Goal: Task Accomplishment & Management: Complete application form

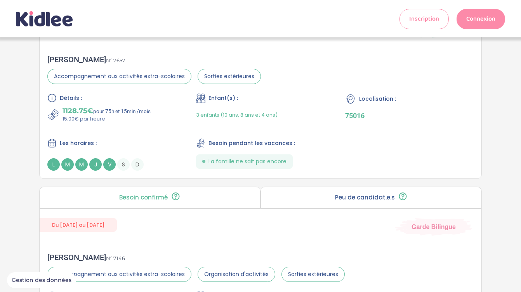
scroll to position [323, 0]
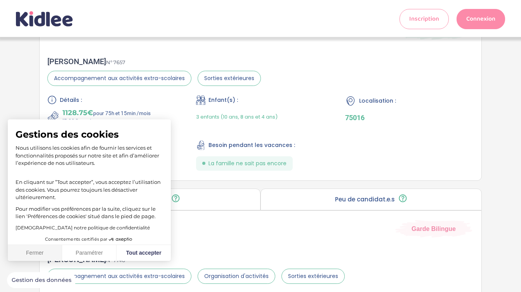
click at [37, 255] on button "Fermer" at bounding box center [35, 253] width 54 height 16
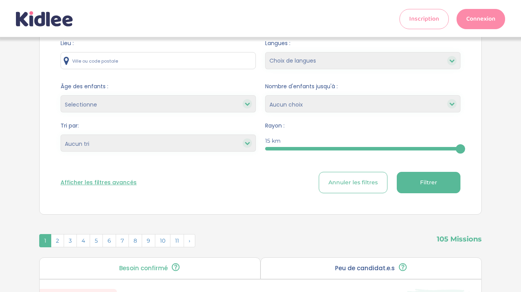
scroll to position [0, 0]
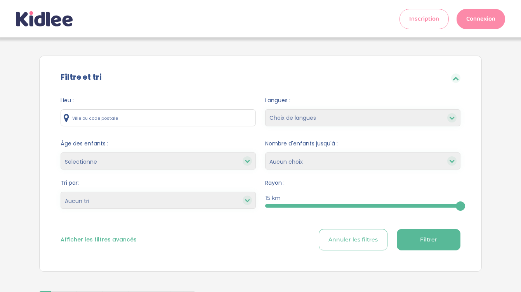
click at [482, 18] on link "Connexion" at bounding box center [481, 19] width 49 height 20
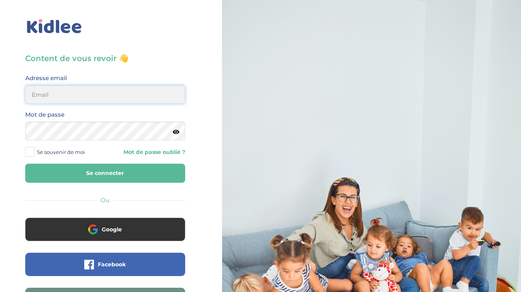
click at [92, 97] on input "email" at bounding box center [105, 94] width 160 height 19
click at [100, 99] on input "[EMAIL_ADDRESS][DOMAIN_NAME]" at bounding box center [105, 94] width 160 height 19
type input "chloetanya@yahoo.com"
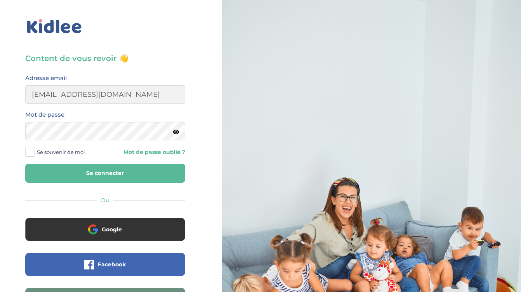
click at [29, 151] on span at bounding box center [30, 152] width 10 height 10
click at [0, 0] on input "Se souvenir de moi" at bounding box center [0, 0] width 0 height 0
click at [25, 163] on button "Se connecter" at bounding box center [105, 172] width 160 height 19
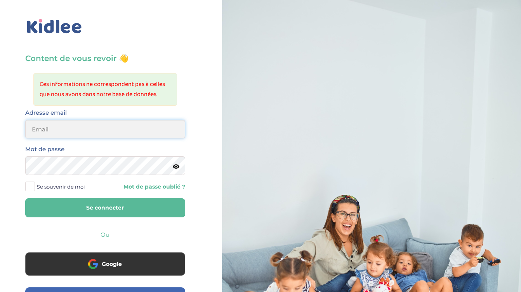
click at [148, 132] on input "email" at bounding box center [105, 129] width 160 height 19
type input "[EMAIL_ADDRESS][DOMAIN_NAME]"
click at [128, 214] on button "Se connecter" at bounding box center [105, 207] width 160 height 19
click at [93, 134] on input "email" at bounding box center [105, 129] width 160 height 19
type input "chloet@gmail.com"
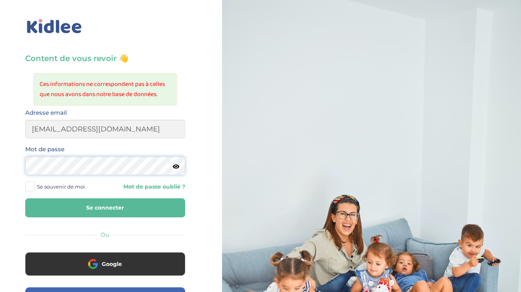
click at [25, 198] on button "Se connecter" at bounding box center [105, 207] width 160 height 19
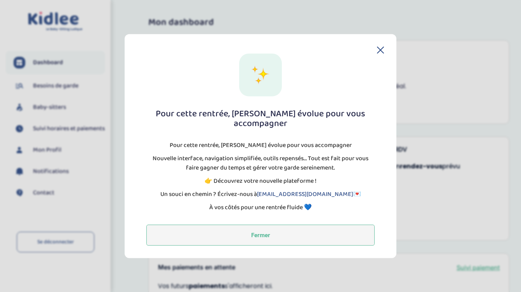
click at [260, 231] on button "Fermer" at bounding box center [260, 234] width 228 height 21
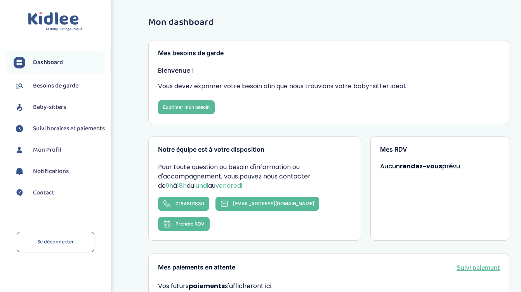
click at [64, 81] on span "Besoins de garde" at bounding box center [55, 85] width 45 height 9
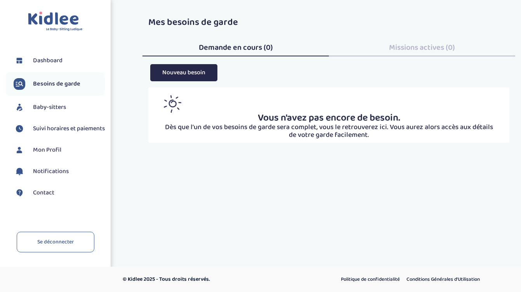
click at [409, 47] on span "Missions actives (0)" at bounding box center [422, 47] width 66 height 12
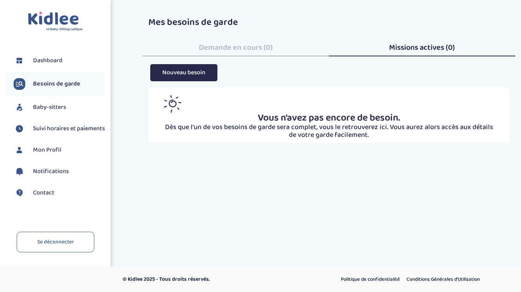
click at [50, 107] on span "Baby-sitters" at bounding box center [49, 106] width 33 height 9
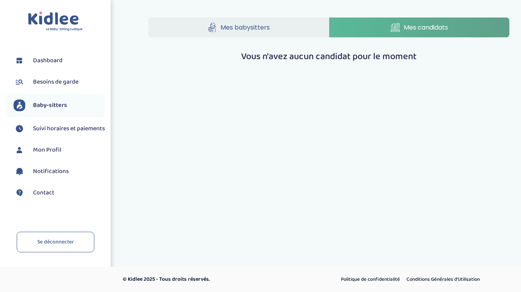
click at [264, 30] on span "Mes babysitters" at bounding box center [245, 28] width 49 height 10
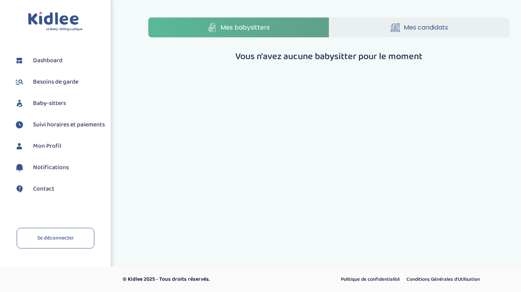
click at [361, 26] on link "Mes candidats" at bounding box center [419, 27] width 181 height 20
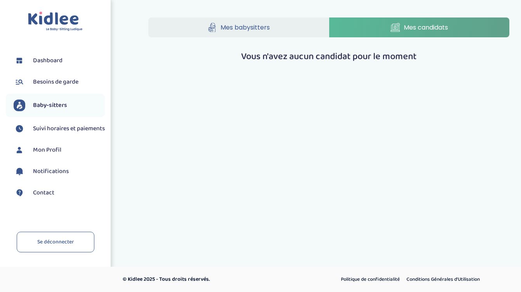
click at [50, 133] on span "Suivi horaires et paiements" at bounding box center [69, 128] width 72 height 9
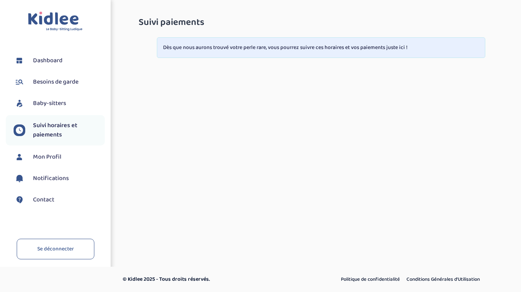
click at [44, 156] on span "Mon Profil" at bounding box center [47, 156] width 28 height 9
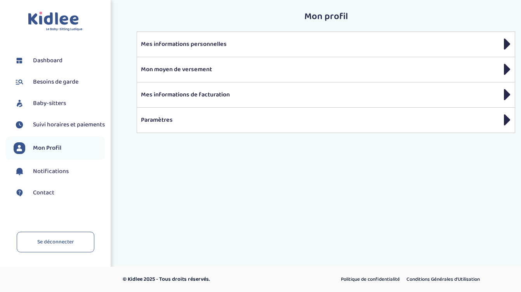
click at [57, 63] on span "Dashboard" at bounding box center [48, 60] width 30 height 9
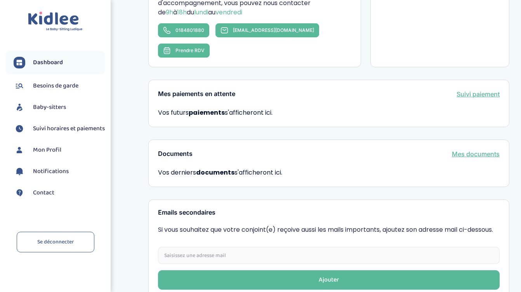
scroll to position [220, 0]
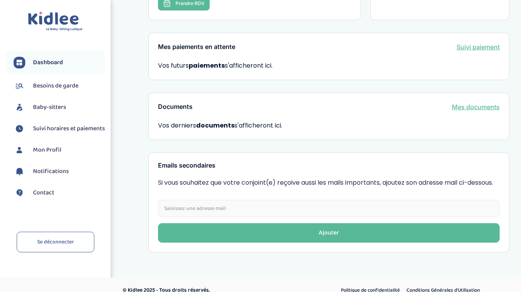
click at [46, 176] on span "Notifications" at bounding box center [51, 171] width 36 height 9
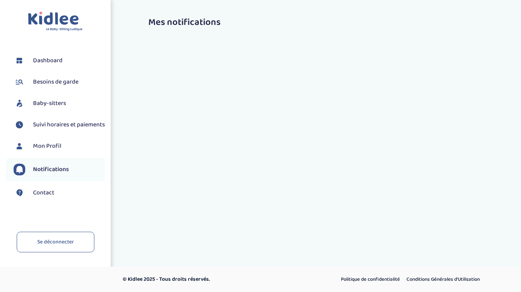
click at [48, 151] on span "Mon Profil" at bounding box center [47, 145] width 28 height 9
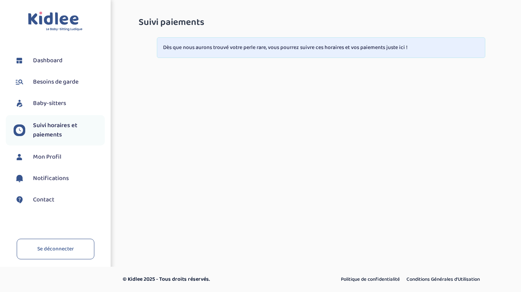
click at [50, 102] on span "Baby-sitters" at bounding box center [49, 103] width 33 height 9
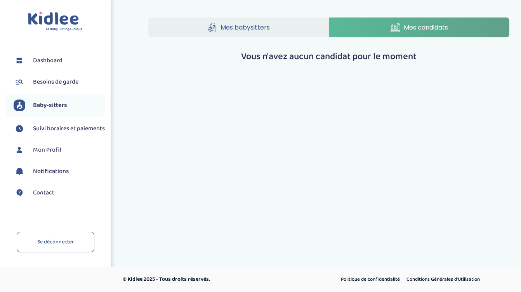
click at [48, 81] on span "Besoins de garde" at bounding box center [55, 81] width 45 height 9
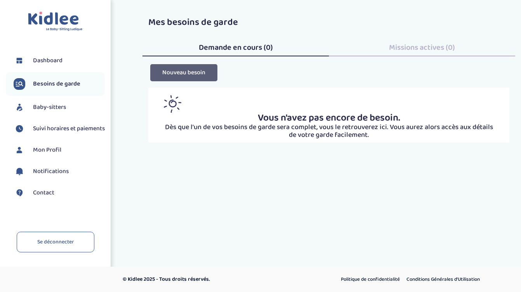
click at [193, 72] on button "Nouveau besoin" at bounding box center [183, 72] width 67 height 17
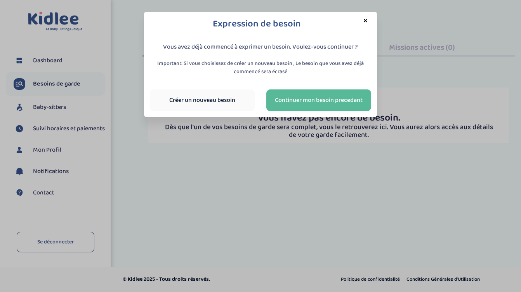
click at [221, 102] on link "Créer un nouveau besoin" at bounding box center [202, 100] width 105 height 22
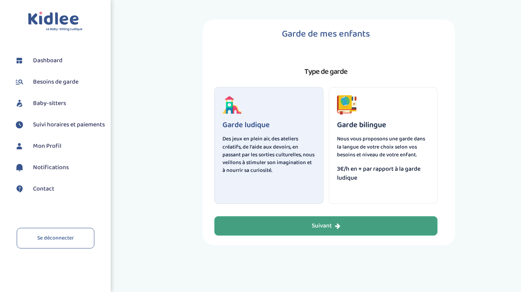
click at [299, 227] on button "Suivant" at bounding box center [325, 225] width 223 height 19
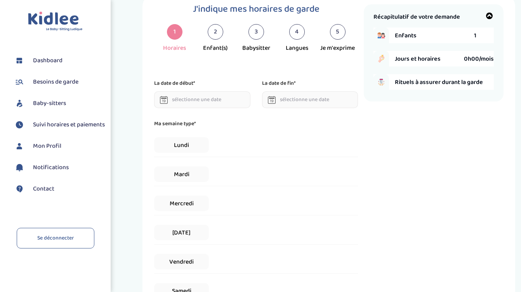
scroll to position [29, 0]
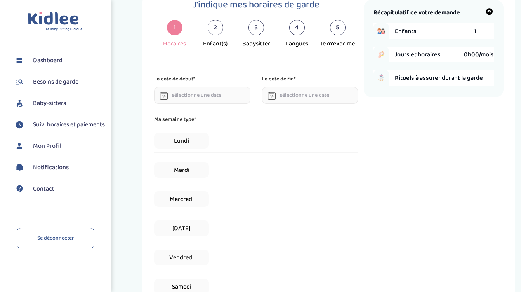
click at [199, 97] on input "text" at bounding box center [202, 95] width 96 height 17
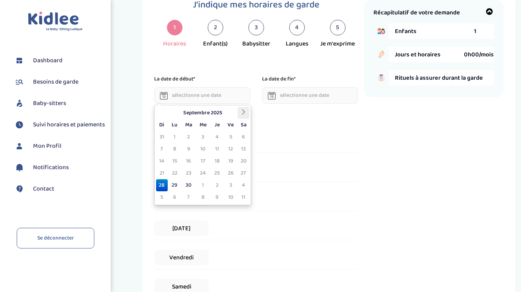
click at [245, 113] on icon at bounding box center [243, 111] width 5 height 5
click at [176, 148] on td "3" at bounding box center [175, 149] width 14 height 12
type input "[DATE]"
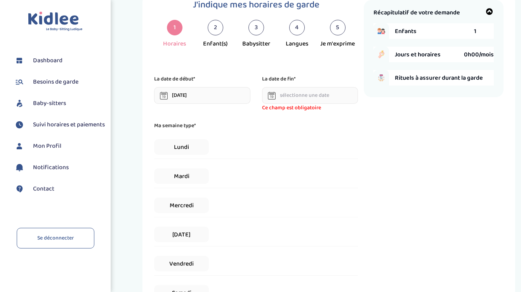
click at [285, 92] on input "text" at bounding box center [310, 95] width 96 height 17
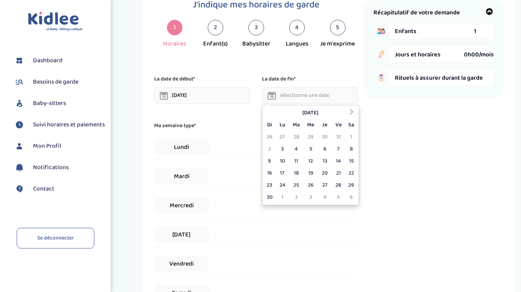
click at [477, 33] on div "Enfants 1" at bounding box center [444, 31] width 99 height 16
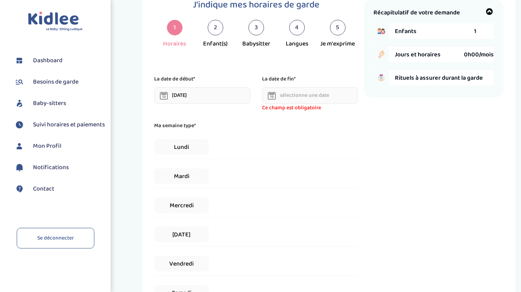
click at [476, 31] on span "1" at bounding box center [475, 31] width 2 height 10
click at [475, 34] on span "1" at bounding box center [475, 31] width 2 height 10
click at [274, 96] on icon at bounding box center [272, 96] width 8 height 8
click at [291, 96] on input "text" at bounding box center [310, 95] width 96 height 17
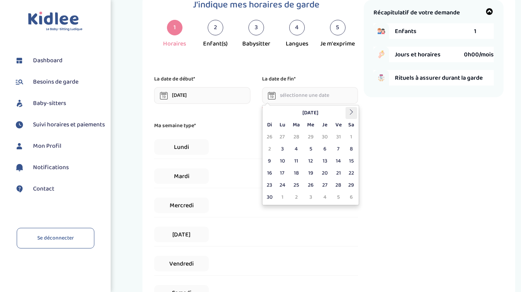
click at [351, 115] on th at bounding box center [352, 113] width 12 height 12
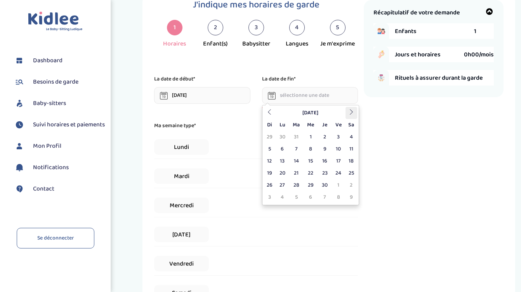
click at [351, 115] on th at bounding box center [352, 113] width 12 height 12
click at [297, 182] on td "30" at bounding box center [296, 185] width 14 height 12
type input "30-06-2026"
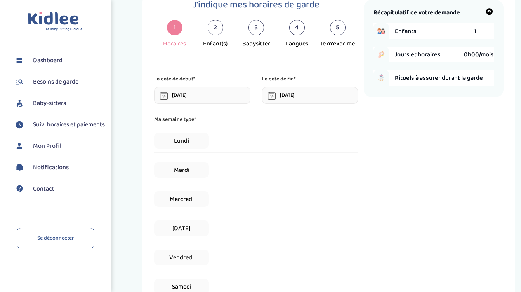
click at [216, 142] on div "Lundi" at bounding box center [256, 141] width 204 height 24
click at [191, 142] on span "Lundi" at bounding box center [181, 141] width 55 height 16
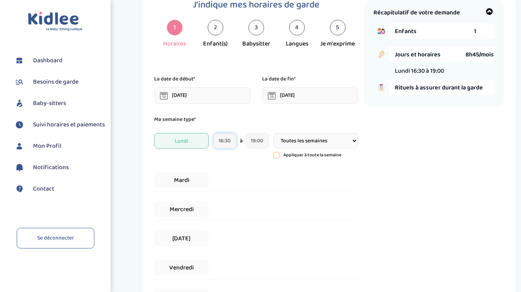
click at [227, 142] on input "16:30" at bounding box center [225, 141] width 23 height 16
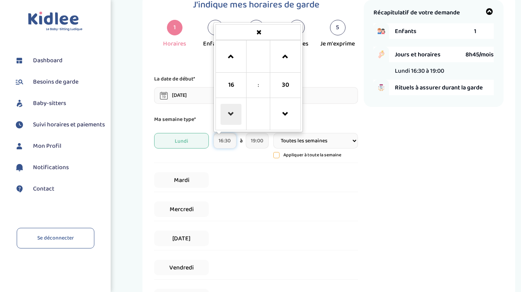
click at [231, 116] on span at bounding box center [231, 114] width 21 height 21
click at [231, 112] on span at bounding box center [231, 114] width 21 height 21
click at [232, 114] on span at bounding box center [231, 114] width 21 height 21
click at [230, 54] on span at bounding box center [231, 56] width 21 height 21
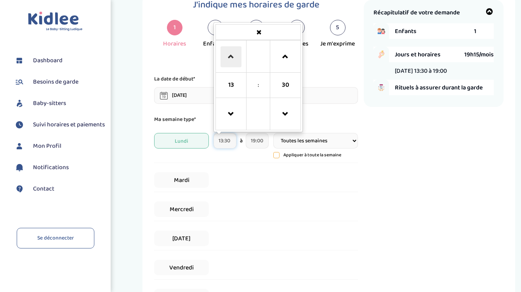
click at [230, 54] on span at bounding box center [231, 56] width 21 height 21
click at [229, 55] on span at bounding box center [231, 56] width 21 height 21
click at [287, 118] on span at bounding box center [285, 114] width 21 height 21
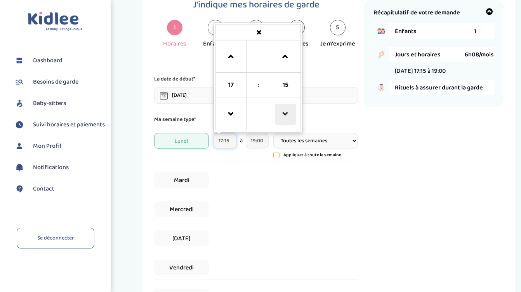
click at [287, 118] on span at bounding box center [285, 114] width 21 height 21
type input "17:00"
click at [263, 180] on div "Mardi" at bounding box center [256, 180] width 204 height 24
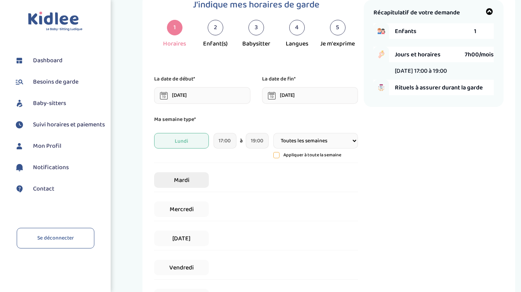
click at [187, 178] on span "Mardi" at bounding box center [181, 180] width 55 height 16
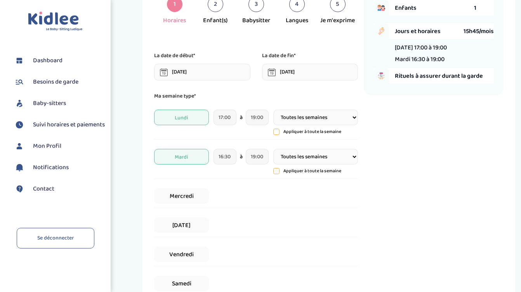
scroll to position [57, 0]
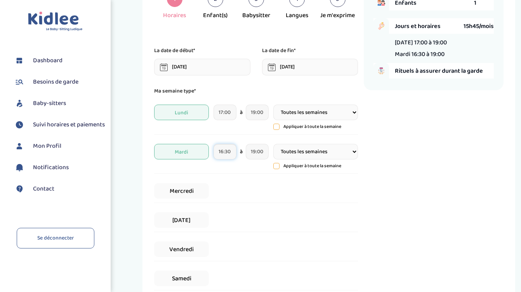
click at [228, 153] on input "16:30" at bounding box center [225, 152] width 23 height 16
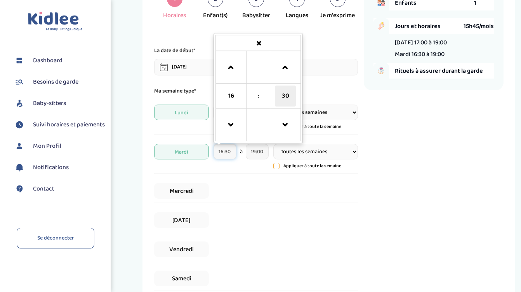
click at [292, 96] on span "30" at bounding box center [285, 95] width 21 height 21
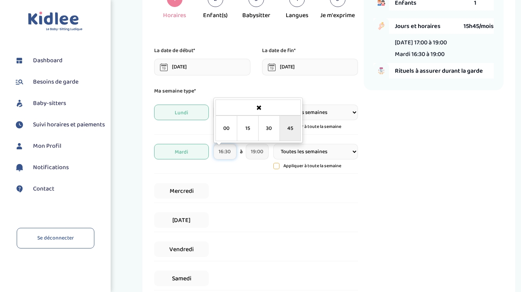
click at [290, 131] on td "45" at bounding box center [290, 128] width 21 height 25
type input "16:45"
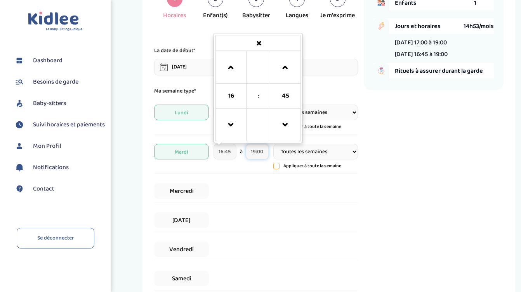
click at [257, 150] on input "19:00" at bounding box center [257, 152] width 23 height 16
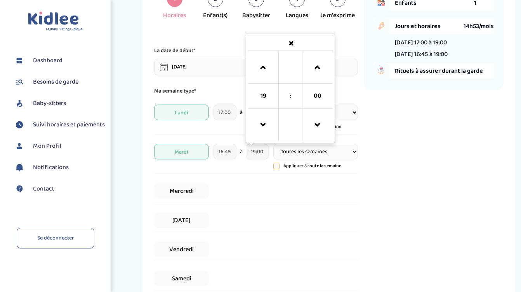
click at [233, 193] on div "Mercredi" at bounding box center [256, 191] width 204 height 24
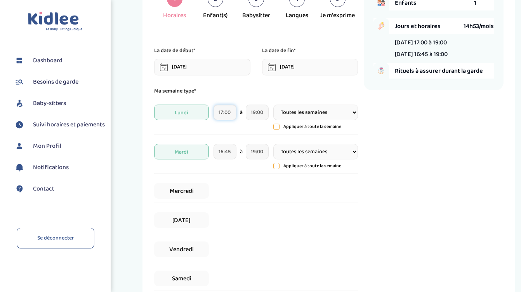
click at [223, 120] on input "17:00" at bounding box center [225, 112] width 23 height 16
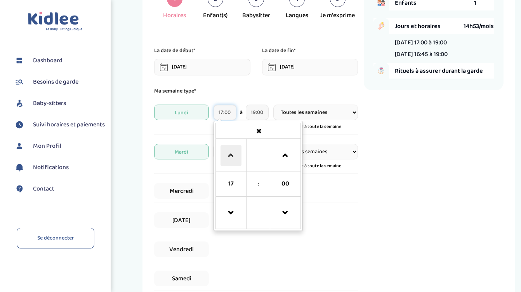
click at [234, 156] on span at bounding box center [231, 155] width 21 height 21
click at [233, 215] on span at bounding box center [231, 212] width 21 height 21
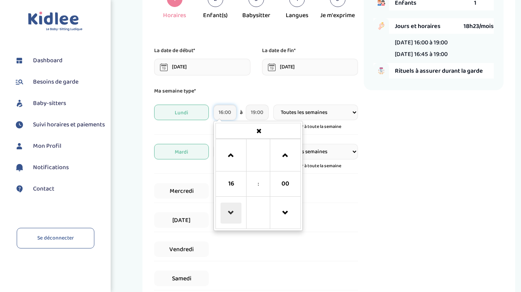
click at [233, 215] on span at bounding box center [231, 212] width 21 height 21
click at [225, 113] on input "15:00" at bounding box center [225, 112] width 23 height 16
click at [228, 113] on input "15:00" at bounding box center [225, 112] width 23 height 16
click at [231, 114] on input "15:00" at bounding box center [225, 112] width 23 height 16
click at [285, 214] on span at bounding box center [285, 212] width 21 height 21
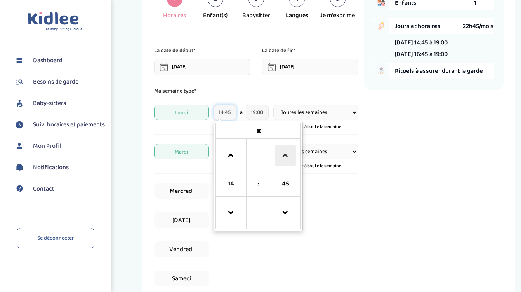
click at [283, 153] on span at bounding box center [285, 155] width 21 height 21
type input "15:15"
click at [268, 92] on p "Ma semaine type*" at bounding box center [256, 91] width 204 height 9
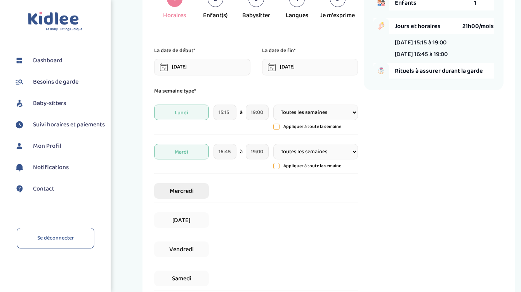
click at [195, 192] on span "Mercredi" at bounding box center [181, 191] width 55 height 16
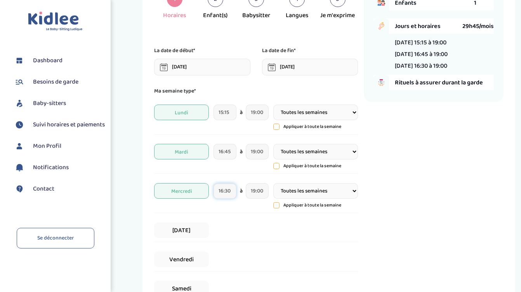
click at [227, 192] on input "16:30" at bounding box center [225, 191] width 23 height 16
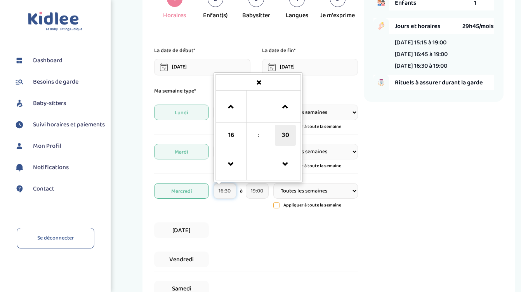
click at [285, 135] on span "30" at bounding box center [285, 135] width 21 height 21
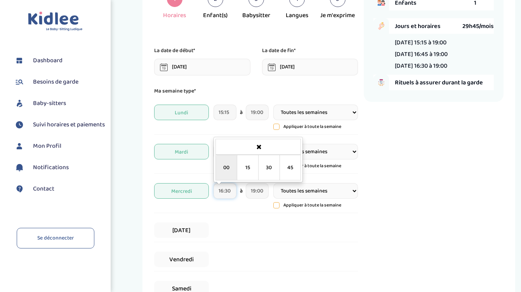
click at [224, 166] on td "00" at bounding box center [226, 167] width 21 height 25
type input "16:00"
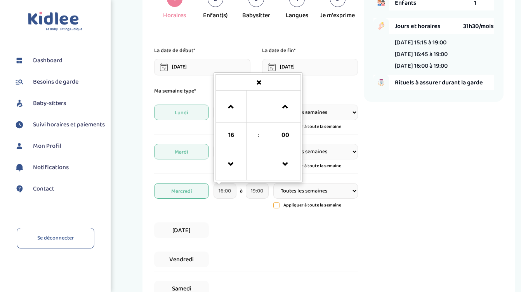
click at [422, 200] on div "Récapitulatif de votre demande Enfants 1 Jours et horaires 31h30/mois Lundi 15:…" at bounding box center [434, 186] width 140 height 428
